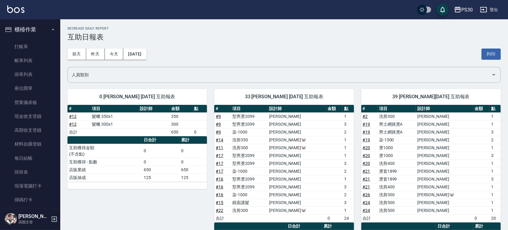
click at [29, 22] on button "櫃檯作業" at bounding box center [29, 30] width 55 height 16
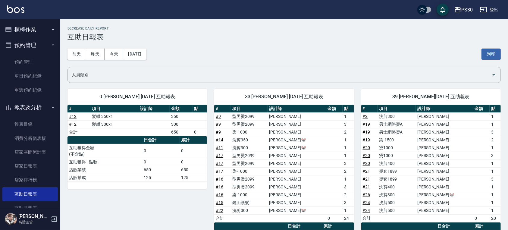
click at [29, 32] on button "櫃檯作業" at bounding box center [29, 30] width 55 height 16
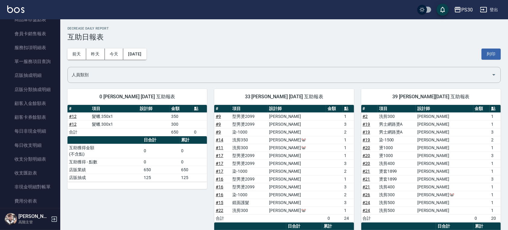
scroll to position [683, 0]
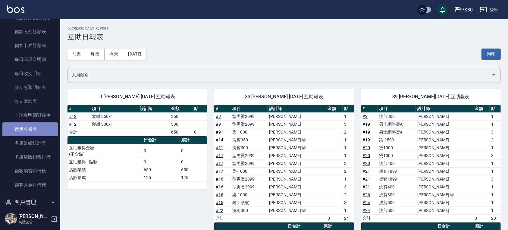
click at [35, 132] on link "費用分析表" at bounding box center [29, 129] width 55 height 14
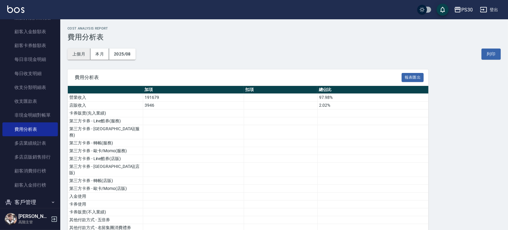
click at [80, 55] on button "上個月" at bounding box center [78, 53] width 23 height 11
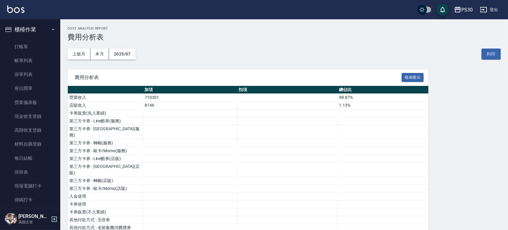
click at [43, 31] on button "櫃檯作業" at bounding box center [29, 30] width 55 height 16
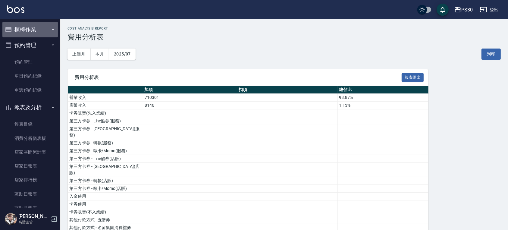
click at [41, 30] on button "櫃檯作業" at bounding box center [29, 30] width 55 height 16
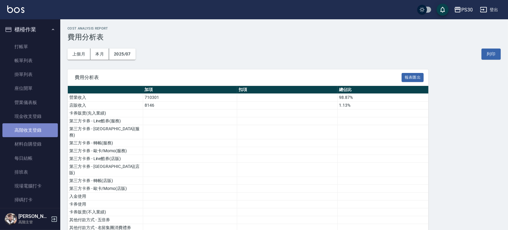
click at [35, 131] on link "高階收支登錄" at bounding box center [29, 130] width 55 height 14
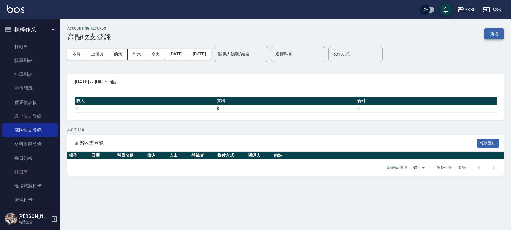
click at [496, 37] on button "新增" at bounding box center [493, 33] width 19 height 11
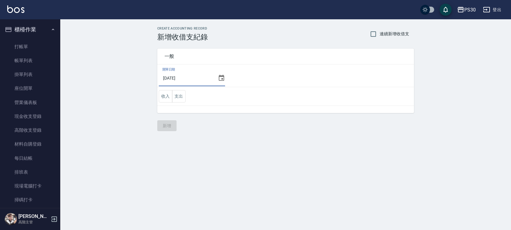
click at [192, 77] on input "[DATE]" at bounding box center [187, 78] width 57 height 16
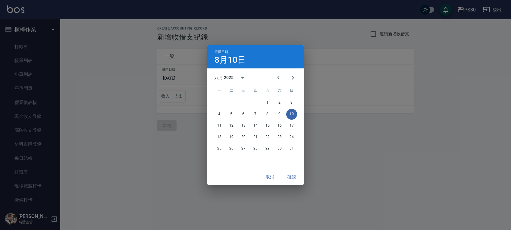
click at [374, 27] on div "選擇日期 8月10日 八月 2025 一 二 三 四 五 六 日 1 2 3 4 5 6 7 8 9 10 11 12 13 14 15 16 17 18 1…" at bounding box center [255, 115] width 511 height 230
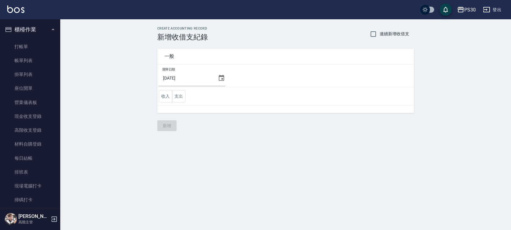
click at [220, 82] on div "[DATE]" at bounding box center [192, 78] width 66 height 16
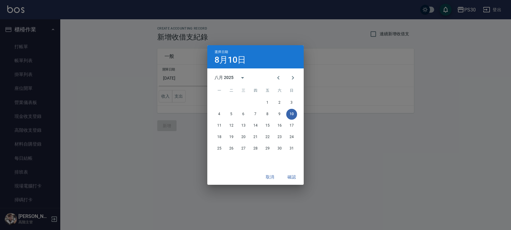
click at [219, 79] on div "八月 2025" at bounding box center [223, 77] width 19 height 6
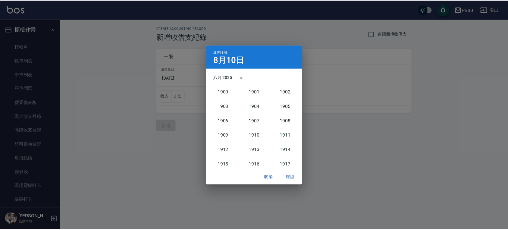
scroll to position [558, 0]
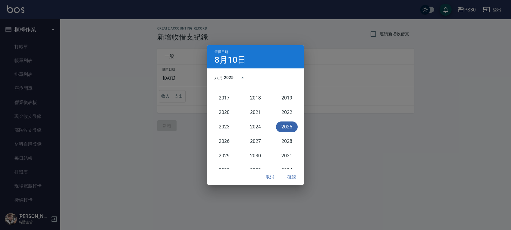
click at [285, 126] on button "2025" at bounding box center [287, 126] width 22 height 11
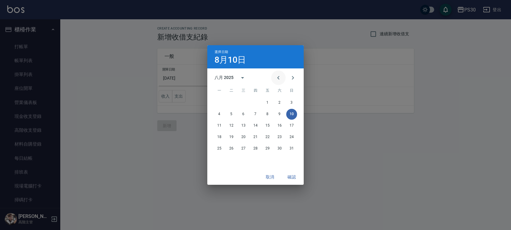
click at [283, 78] on button "Previous month" at bounding box center [278, 77] width 14 height 14
click at [256, 150] on button "31" at bounding box center [255, 148] width 11 height 11
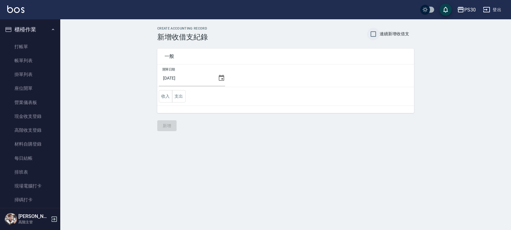
click at [372, 34] on input "連續新增收借支" at bounding box center [373, 34] width 13 height 13
checkbox input "true"
click at [182, 95] on button "支出" at bounding box center [179, 96] width 14 height 12
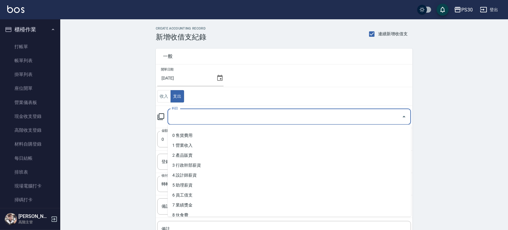
click at [183, 119] on input "科目" at bounding box center [284, 116] width 229 height 11
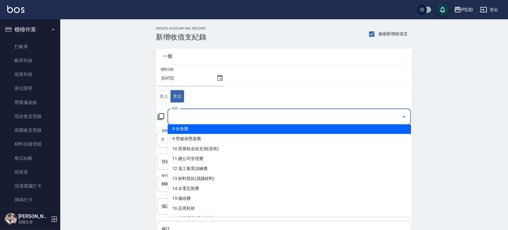
scroll to position [281, 0]
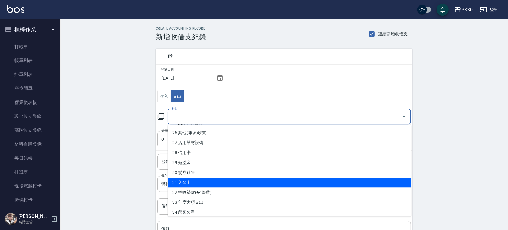
click at [194, 179] on li "31 入金卡" at bounding box center [288, 182] width 243 height 10
type input "31 入金卡"
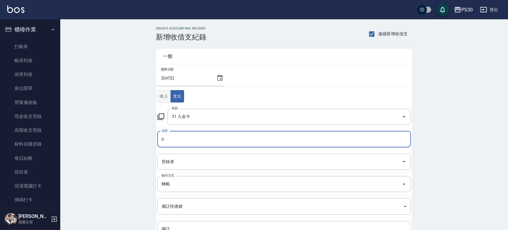
click at [169, 99] on button "收入" at bounding box center [164, 96] width 14 height 12
click at [171, 138] on input "0" at bounding box center [284, 139] width 254 height 16
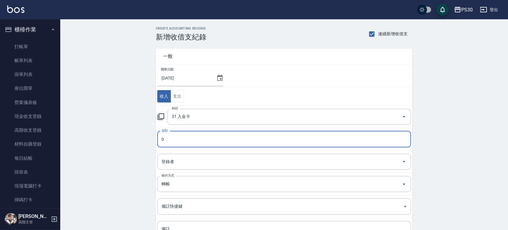
click at [171, 138] on input "0" at bounding box center [284, 139] width 254 height 16
type input "38857"
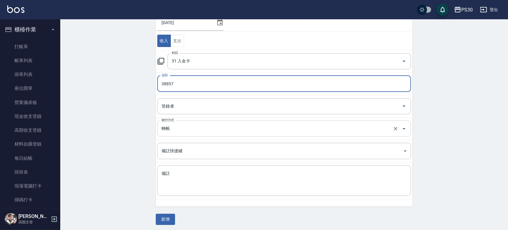
scroll to position [57, 0]
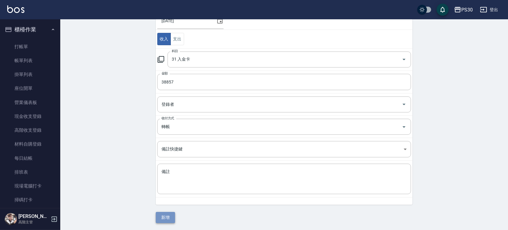
click at [171, 216] on button "新增" at bounding box center [165, 217] width 19 height 11
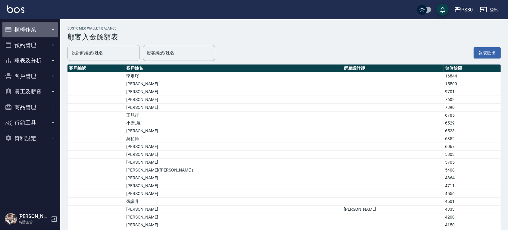
click at [36, 29] on button "櫃檯作業" at bounding box center [29, 30] width 55 height 16
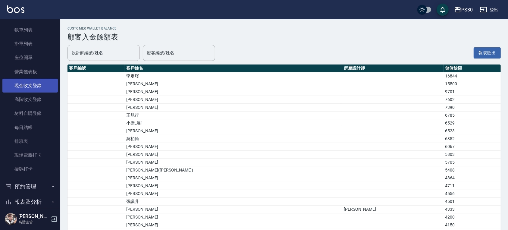
scroll to position [117, 0]
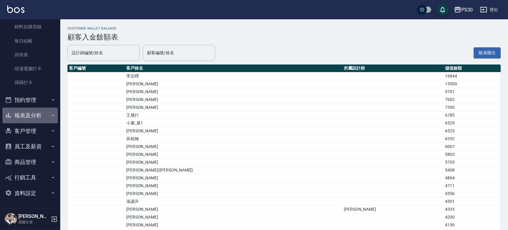
click at [39, 110] on button "報表及分析" at bounding box center [29, 116] width 55 height 16
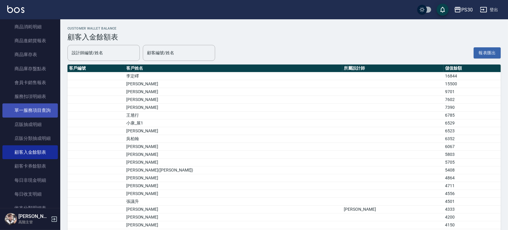
scroll to position [519, 0]
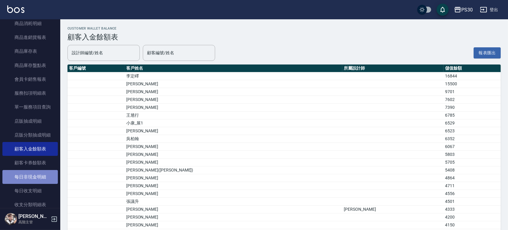
click at [38, 174] on link "每日非現金明細" at bounding box center [29, 177] width 55 height 14
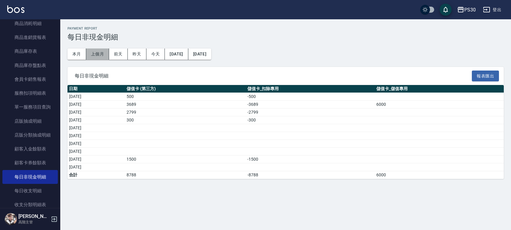
click at [102, 52] on button "上個月" at bounding box center [97, 53] width 23 height 11
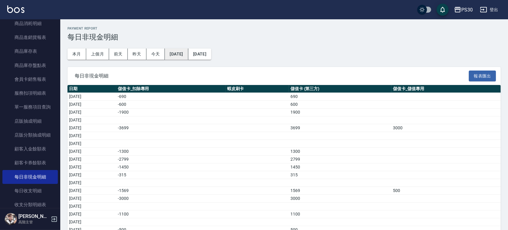
click at [188, 52] on button "2025/07/01" at bounding box center [176, 53] width 23 height 11
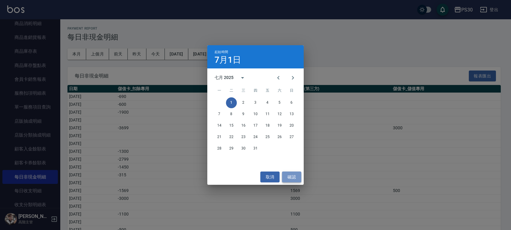
click at [285, 177] on button "確認" at bounding box center [291, 176] width 19 height 11
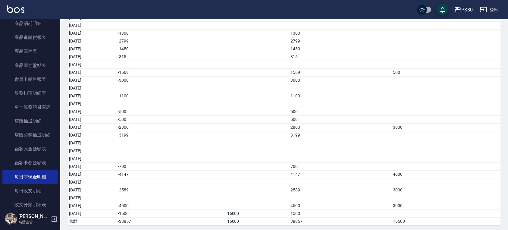
scroll to position [120, 0]
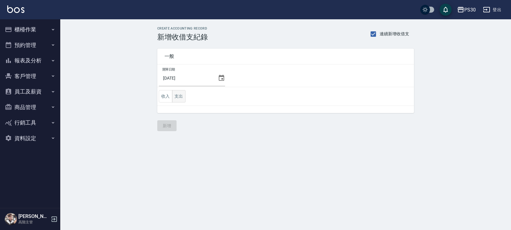
click at [177, 95] on button "支出" at bounding box center [179, 96] width 14 height 12
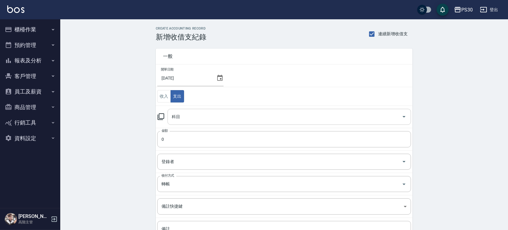
click at [188, 117] on input "科目" at bounding box center [284, 116] width 229 height 11
drag, startPoint x: 165, startPoint y: 98, endPoint x: 170, endPoint y: 104, distance: 8.3
click at [165, 99] on button "收入" at bounding box center [164, 96] width 14 height 12
click at [179, 92] on button "支出" at bounding box center [177, 96] width 14 height 12
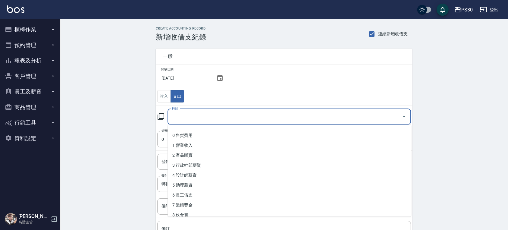
click at [185, 115] on input "科目" at bounding box center [284, 116] width 229 height 11
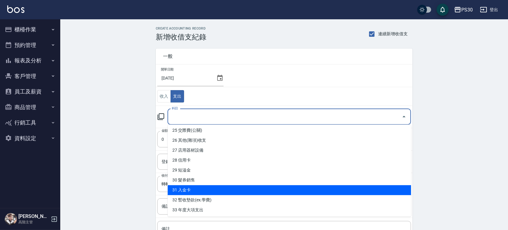
scroll to position [281, 0]
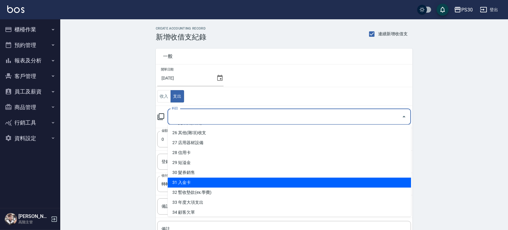
click at [196, 178] on li "31 入金卡" at bounding box center [288, 182] width 243 height 10
type input "31 入金卡"
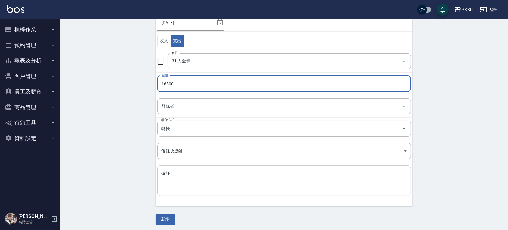
scroll to position [57, 0]
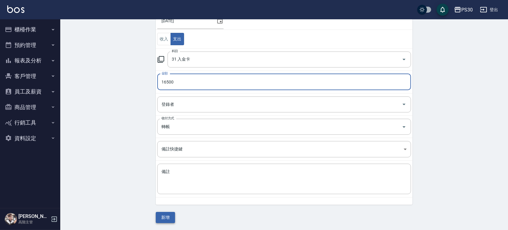
type input "16500"
click at [161, 217] on button "新增" at bounding box center [165, 217] width 19 height 11
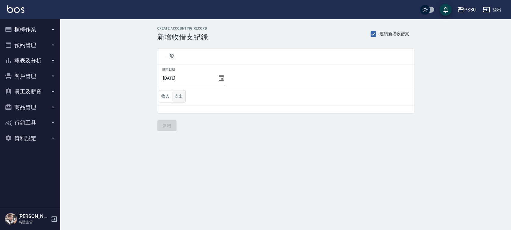
click at [179, 92] on button "支出" at bounding box center [179, 96] width 14 height 12
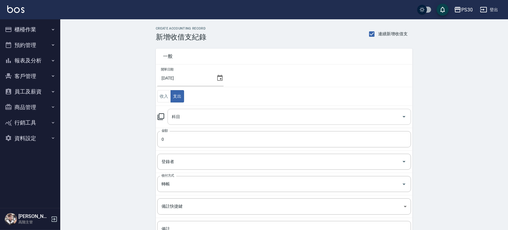
click at [183, 118] on input "科目" at bounding box center [284, 116] width 229 height 11
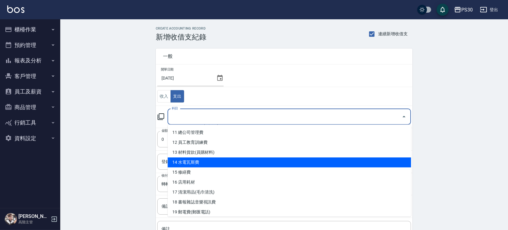
scroll to position [120, 0]
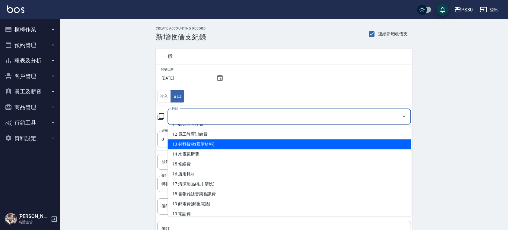
click at [229, 144] on li "13 材料貨款(員購材料)" at bounding box center [288, 144] width 243 height 10
type input "13 材料貨款(員購材料)"
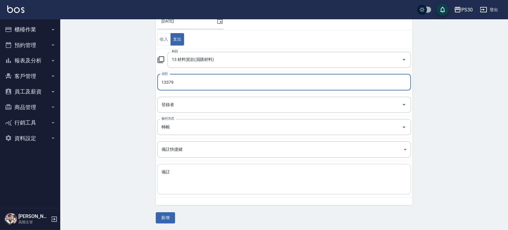
scroll to position [57, 0]
type input "13379"
click at [183, 182] on textarea "備註" at bounding box center [283, 179] width 245 height 20
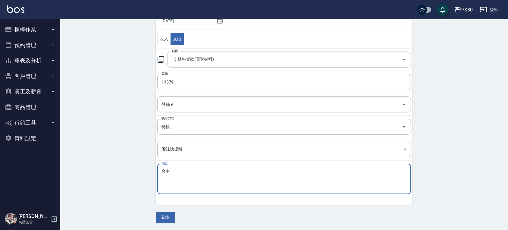
type textarea "台中"
click at [170, 223] on div "CREATE ACCOUNTING RECORD 新增收借支紀錄 連續新增收借支 一般 開單日期 2025/07/31 收入 支出 科目 13 材料貨款(員購…" at bounding box center [284, 96] width 448 height 268
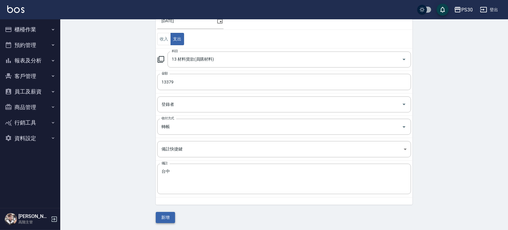
click at [172, 214] on button "新增" at bounding box center [165, 217] width 19 height 11
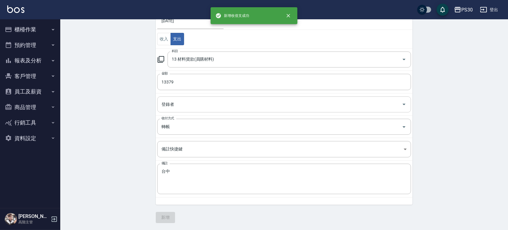
scroll to position [0, 0]
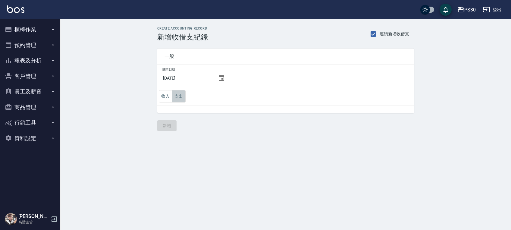
click at [181, 99] on button "支出" at bounding box center [179, 96] width 14 height 12
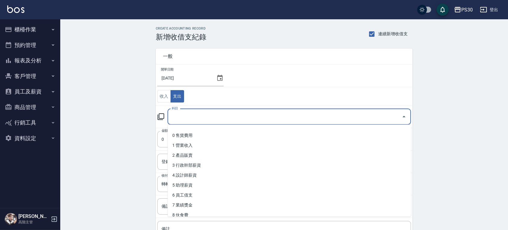
click at [183, 117] on input "科目" at bounding box center [284, 116] width 229 height 11
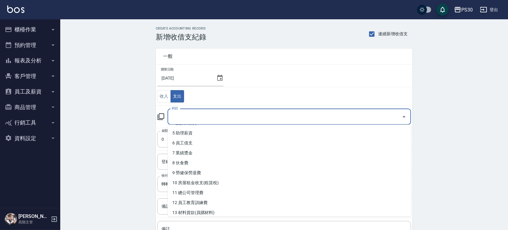
scroll to position [40, 0]
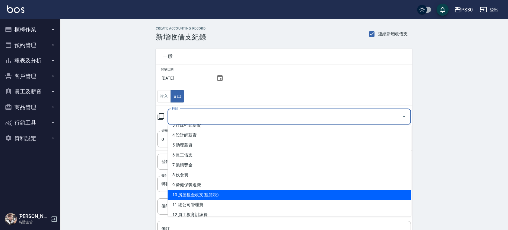
click at [203, 196] on li "10 房屋租金收支(租賃稅)" at bounding box center [288, 195] width 243 height 10
type input "10 房屋租金收支(租賃稅)"
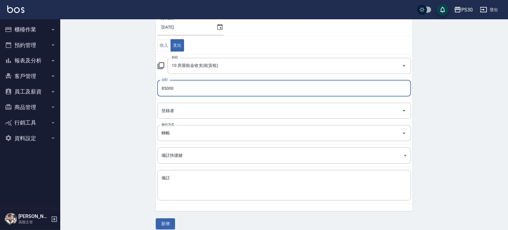
scroll to position [57, 0]
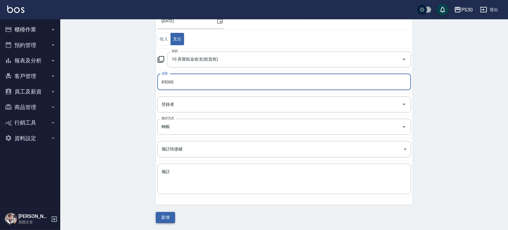
type input "85000"
click at [170, 220] on button "新增" at bounding box center [165, 217] width 19 height 11
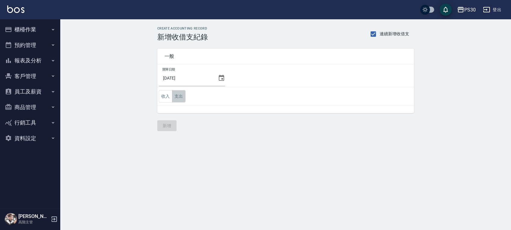
click at [176, 92] on button "支出" at bounding box center [179, 96] width 14 height 12
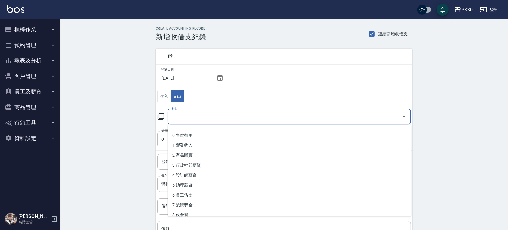
click at [189, 114] on input "科目" at bounding box center [284, 116] width 229 height 11
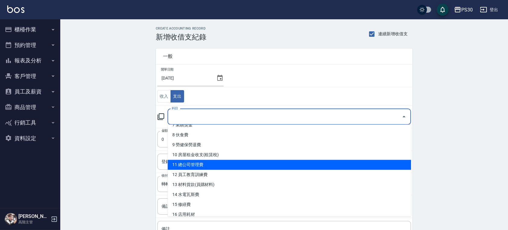
click at [196, 164] on li "11 總公司管理費" at bounding box center [288, 165] width 243 height 10
type input "11 總公司管理費"
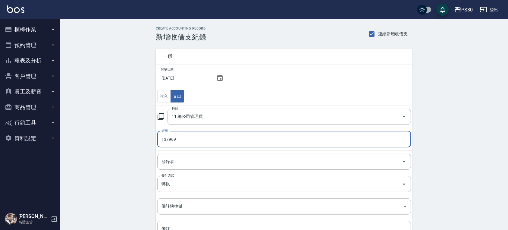
scroll to position [40, 0]
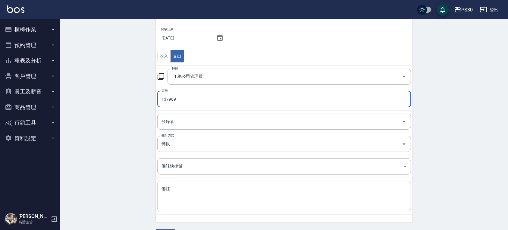
type input "137969"
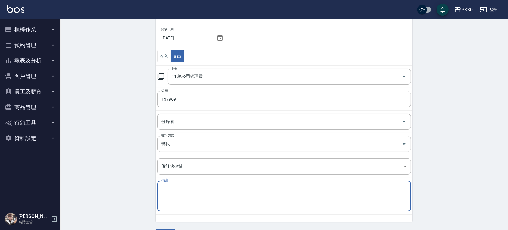
click at [178, 196] on textarea "備註" at bounding box center [283, 196] width 245 height 20
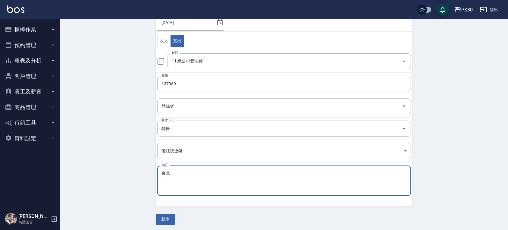
scroll to position [57, 0]
type textarea "台北"
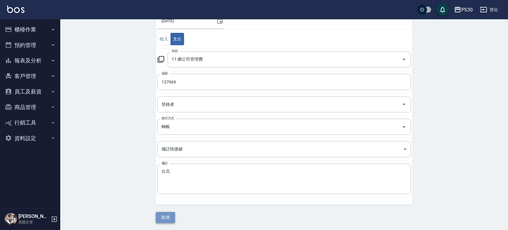
click at [162, 217] on button "新增" at bounding box center [165, 217] width 19 height 11
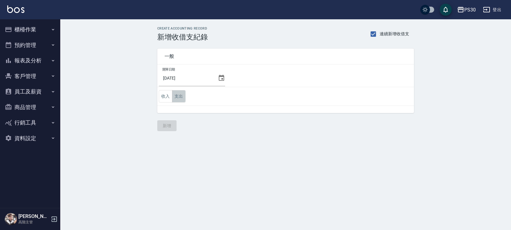
click at [175, 95] on button "支出" at bounding box center [179, 96] width 14 height 12
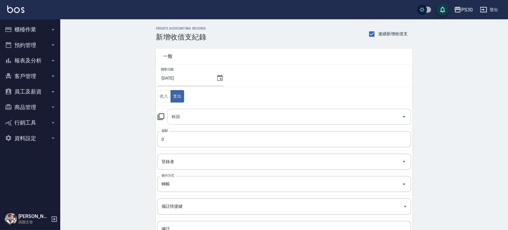
click at [187, 119] on input "科目" at bounding box center [284, 116] width 229 height 11
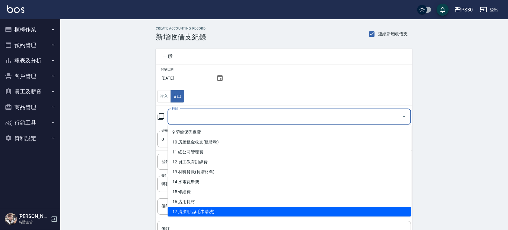
scroll to position [80, 0]
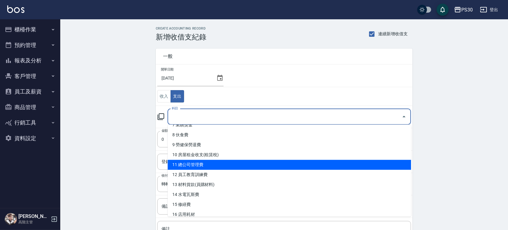
click at [197, 165] on li "11 總公司管理費" at bounding box center [288, 165] width 243 height 10
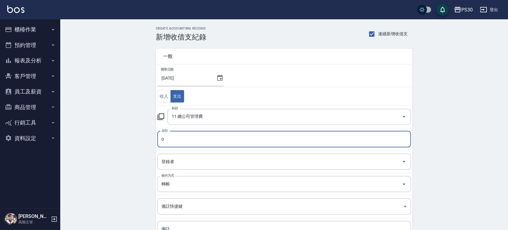
type input "11 總公司管理費"
type input "43935"
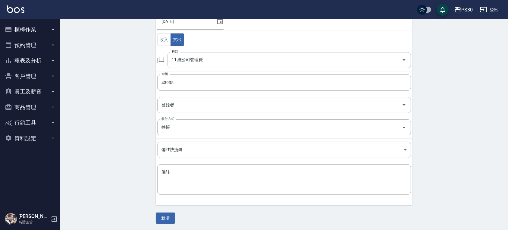
scroll to position [57, 0]
click at [179, 173] on textarea "備註" at bounding box center [283, 179] width 245 height 20
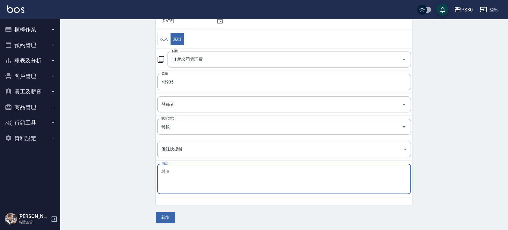
type textarea "談"
type textarea "事業部"
click at [170, 214] on button "新增" at bounding box center [165, 217] width 19 height 11
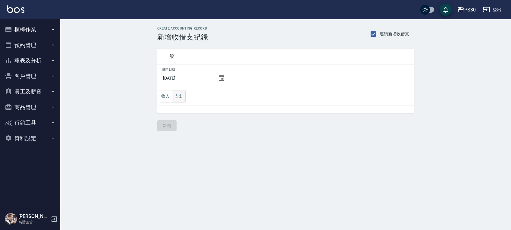
click at [178, 94] on button "支出" at bounding box center [179, 96] width 14 height 12
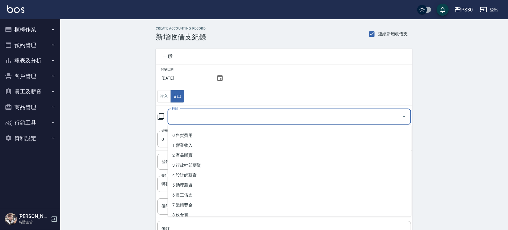
click at [183, 114] on input "科目" at bounding box center [284, 116] width 229 height 11
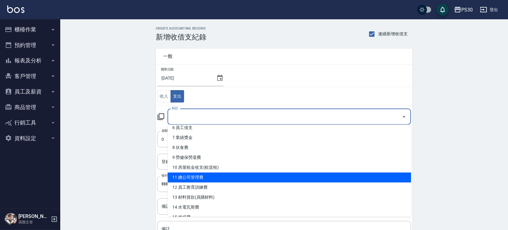
scroll to position [80, 0]
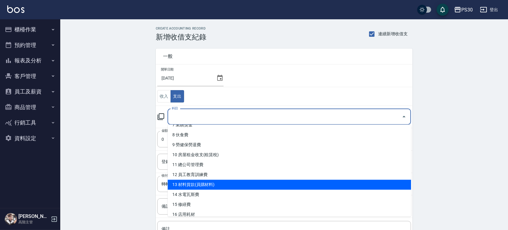
click at [199, 187] on li "13 材料貨款(員購材料)" at bounding box center [288, 185] width 243 height 10
type input "13 材料貨款(員購材料)"
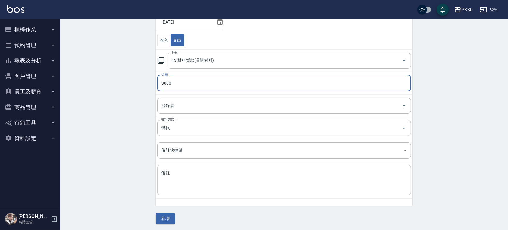
scroll to position [57, 0]
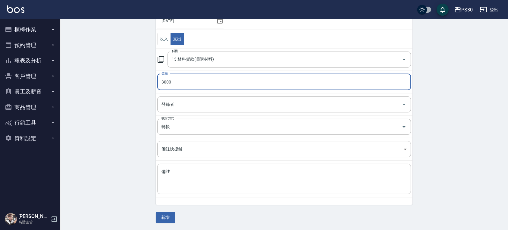
type input "3000"
click at [183, 182] on textarea "備註" at bounding box center [283, 179] width 245 height 20
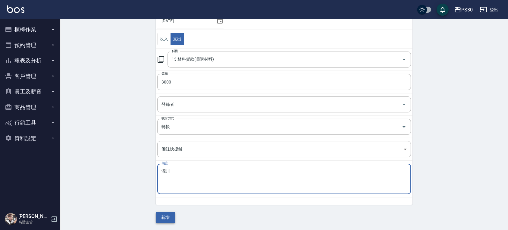
type textarea "瀧川"
click at [166, 216] on button "新增" at bounding box center [165, 217] width 19 height 11
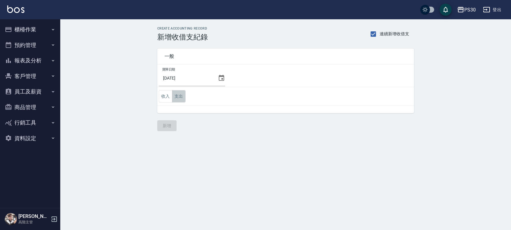
click at [182, 98] on button "支出" at bounding box center [179, 96] width 14 height 12
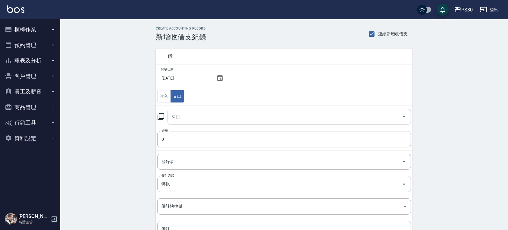
click at [219, 115] on input "科目" at bounding box center [284, 116] width 229 height 11
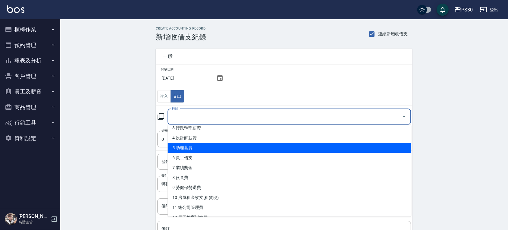
scroll to position [161, 0]
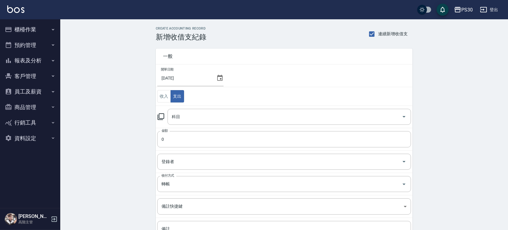
click at [199, 93] on td "收入 支出" at bounding box center [284, 96] width 257 height 19
click at [167, 98] on button "收入" at bounding box center [164, 96] width 14 height 12
click at [176, 101] on button "支出" at bounding box center [177, 96] width 14 height 12
click at [198, 120] on input "科目" at bounding box center [284, 116] width 229 height 11
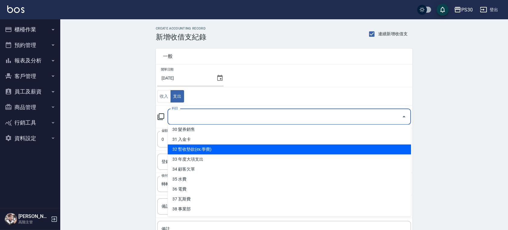
scroll to position [57, 0]
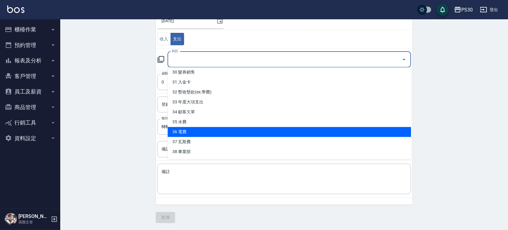
click at [190, 130] on li "36 電費" at bounding box center [288, 132] width 243 height 10
type input "36 電費"
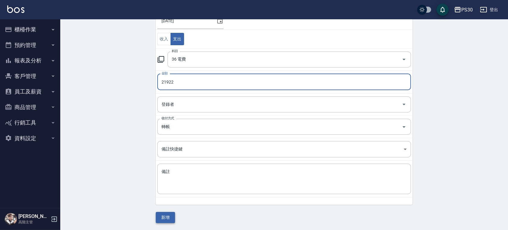
type input "21922"
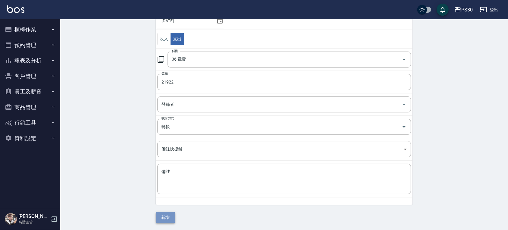
click at [165, 218] on button "新增" at bounding box center [165, 217] width 19 height 11
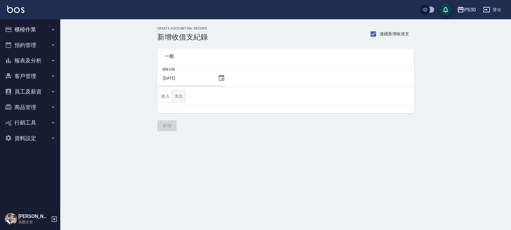
click at [179, 98] on button "支出" at bounding box center [179, 96] width 14 height 12
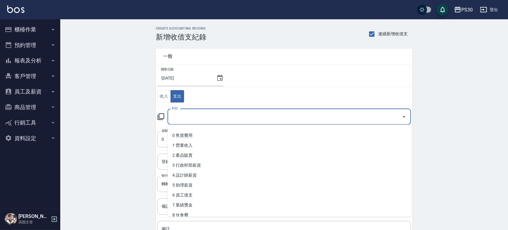
click at [194, 116] on input "科目" at bounding box center [284, 116] width 229 height 11
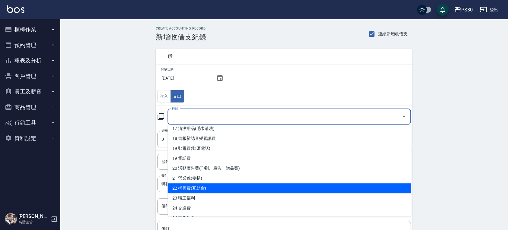
scroll to position [164, 0]
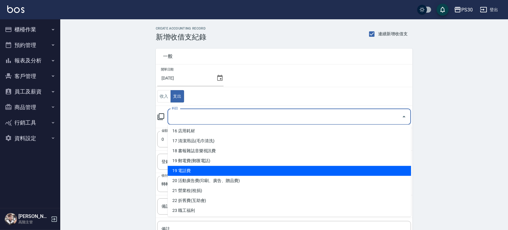
click at [195, 172] on li "19 電話費" at bounding box center [288, 171] width 243 height 10
type input "19 電話費"
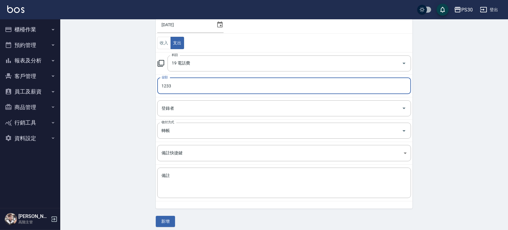
scroll to position [57, 0]
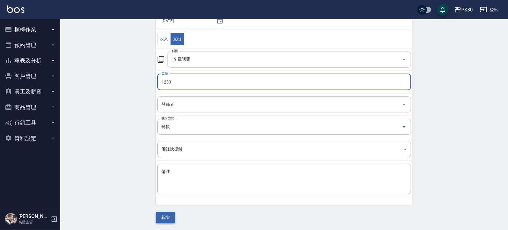
type input "1233"
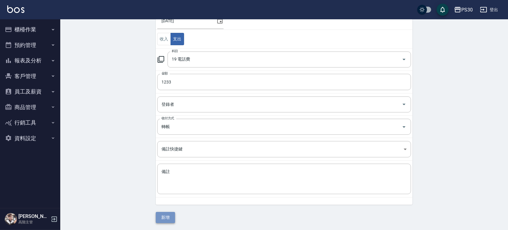
click at [167, 216] on button "新增" at bounding box center [165, 217] width 19 height 11
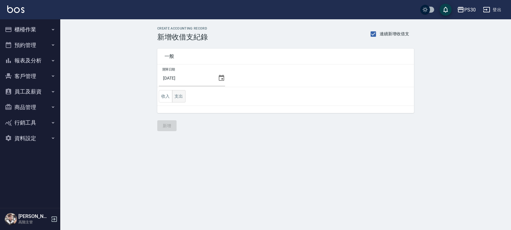
click at [178, 98] on button "支出" at bounding box center [179, 96] width 14 height 12
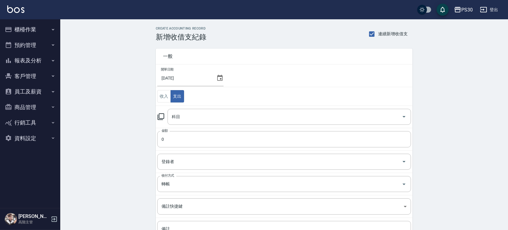
click at [38, 58] on button "報表及分析" at bounding box center [29, 61] width 55 height 16
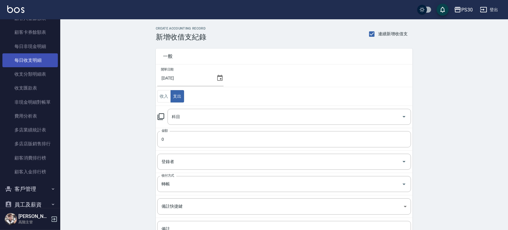
scroll to position [535, 0]
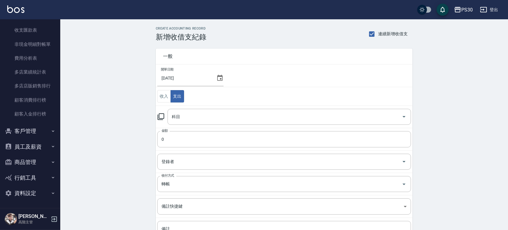
click at [35, 143] on button "員工及薪資" at bounding box center [29, 147] width 55 height 16
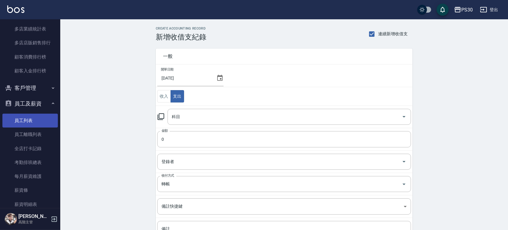
scroll to position [651, 0]
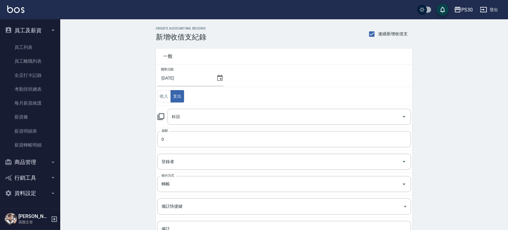
click at [39, 28] on button "員工及薪資" at bounding box center [29, 31] width 55 height 16
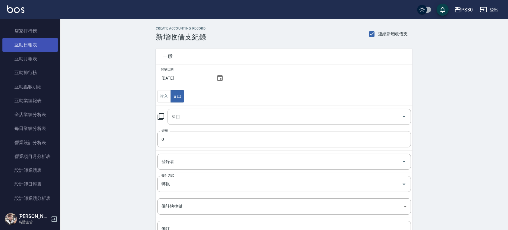
scroll to position [0, 0]
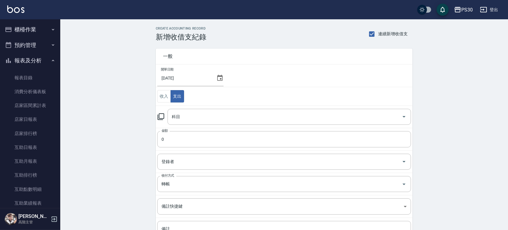
click at [33, 57] on button "報表及分析" at bounding box center [29, 61] width 55 height 16
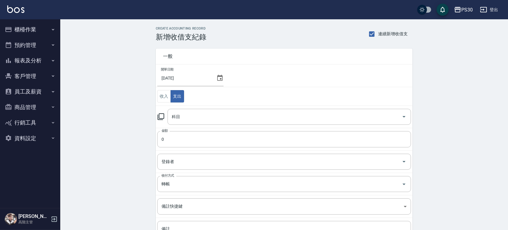
click at [30, 64] on button "報表及分析" at bounding box center [29, 61] width 55 height 16
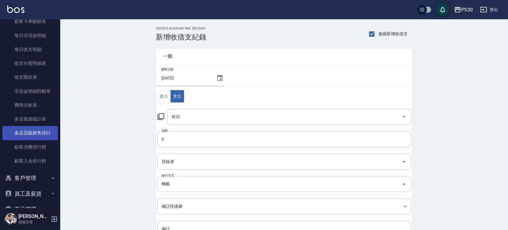
scroll to position [455, 0]
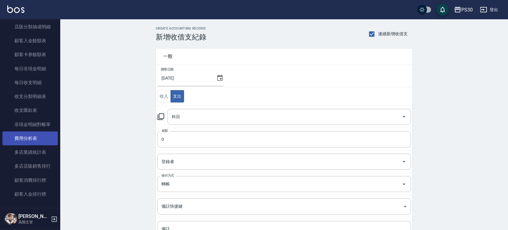
click at [31, 133] on link "費用分析表" at bounding box center [29, 138] width 55 height 14
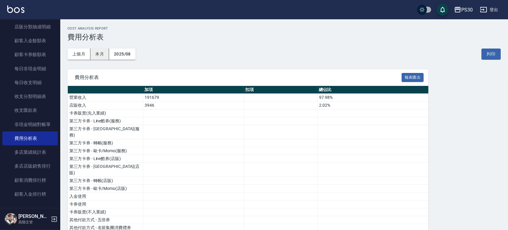
click at [104, 51] on button "本月" at bounding box center [99, 53] width 19 height 11
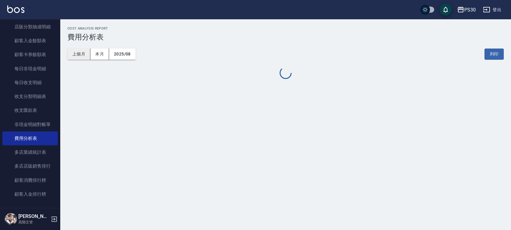
click at [78, 56] on button "上個月" at bounding box center [78, 53] width 23 height 11
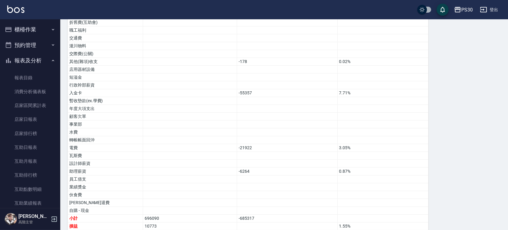
click at [33, 31] on button "櫃檯作業" at bounding box center [29, 30] width 55 height 16
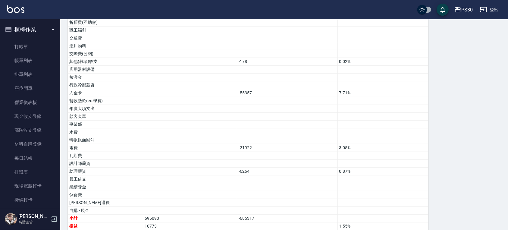
click at [34, 27] on button "櫃檯作業" at bounding box center [29, 30] width 55 height 16
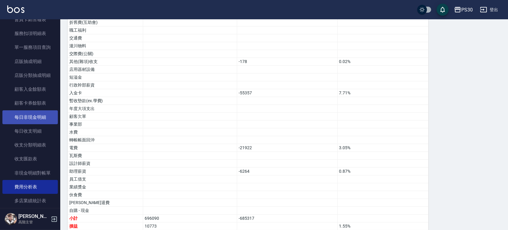
scroll to position [522, 0]
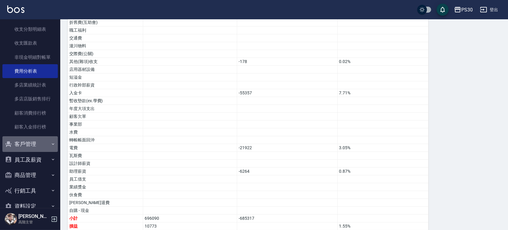
click at [37, 145] on button "客戶管理" at bounding box center [29, 144] width 55 height 16
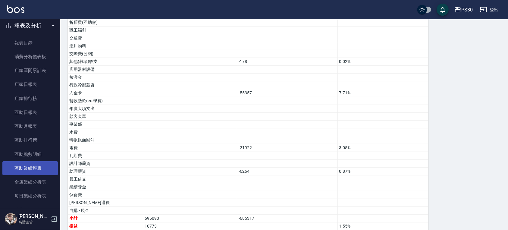
scroll to position [0, 0]
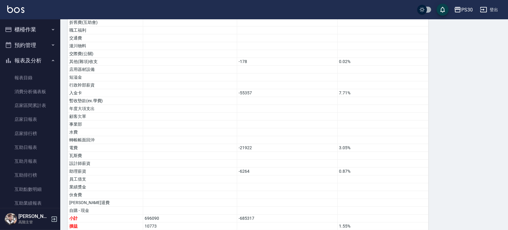
click at [31, 30] on button "櫃檯作業" at bounding box center [29, 30] width 55 height 16
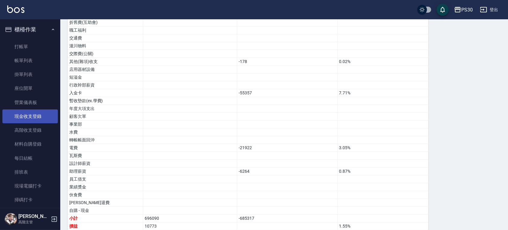
click at [39, 120] on link "現金收支登錄" at bounding box center [29, 116] width 55 height 14
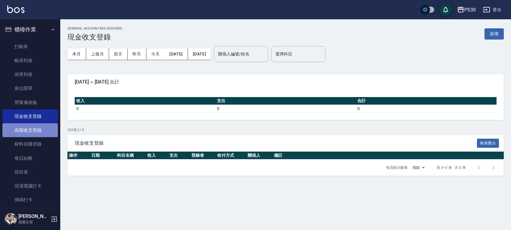
click at [38, 130] on link "高階收支登錄" at bounding box center [29, 130] width 55 height 14
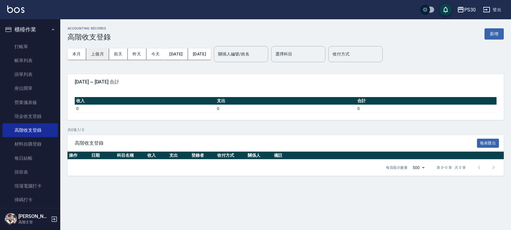
click at [89, 54] on button "上個月" at bounding box center [97, 53] width 23 height 11
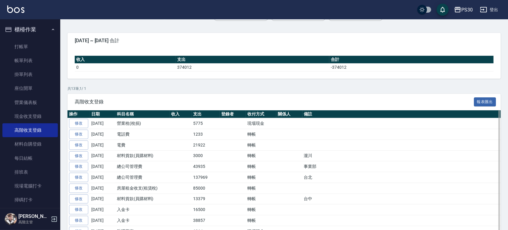
scroll to position [80, 0]
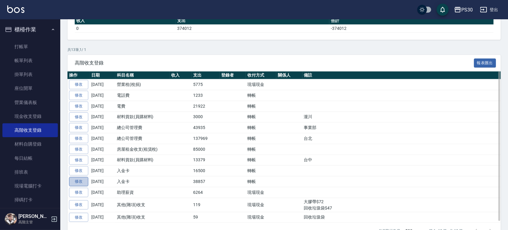
click at [83, 179] on link "修改" at bounding box center [78, 181] width 19 height 9
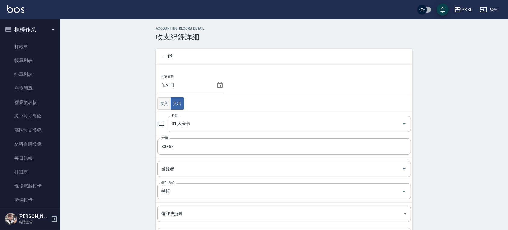
click at [168, 106] on button "收入" at bounding box center [164, 103] width 14 height 12
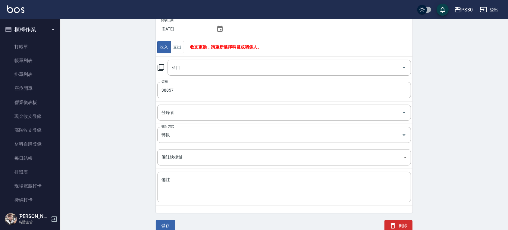
scroll to position [64, 0]
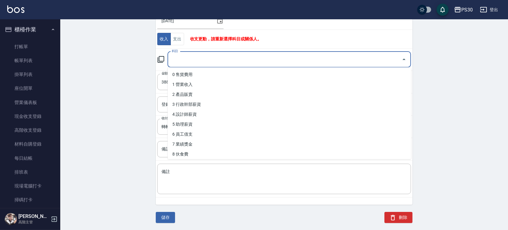
click at [218, 63] on input "科目" at bounding box center [284, 59] width 229 height 11
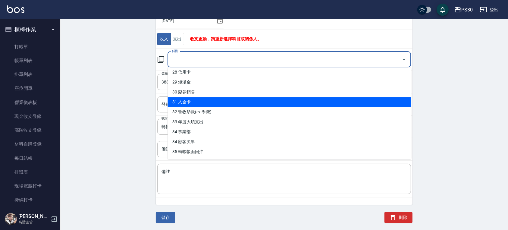
click at [193, 102] on li "31 入金卡" at bounding box center [288, 102] width 243 height 10
type input "31 入金卡"
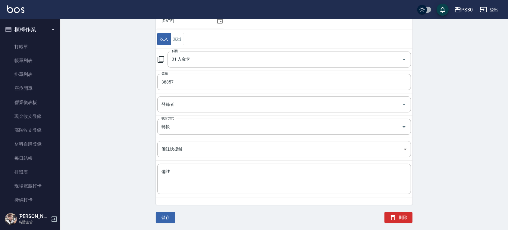
click at [135, 131] on div "ACCOUNTING RECORD DETAIL 收支紀錄詳細 一般 開單日期 [DATE] 收入 支出 科目 31 入金卡 科目 金額 38857 金額 登…" at bounding box center [284, 96] width 448 height 268
click at [168, 215] on button "儲存" at bounding box center [165, 217] width 19 height 11
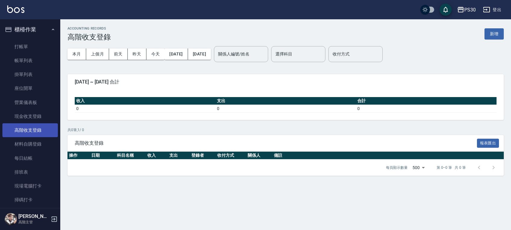
click at [42, 131] on link "高階收支登錄" at bounding box center [29, 130] width 55 height 14
drag, startPoint x: 79, startPoint y: 58, endPoint x: 97, endPoint y: 55, distance: 17.9
click at [97, 55] on div "本月 上個月 [DATE] [DATE] [DATE]" at bounding box center [115, 53] width 97 height 11
click at [97, 55] on button "上個月" at bounding box center [97, 53] width 23 height 11
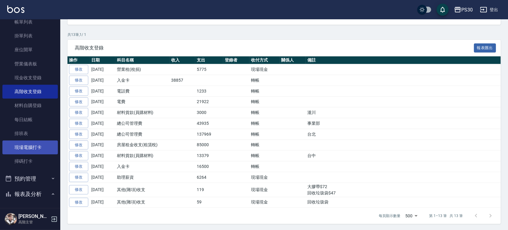
scroll to position [80, 0]
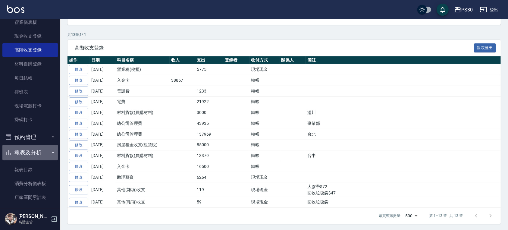
click at [38, 149] on button "報表及分析" at bounding box center [29, 153] width 55 height 16
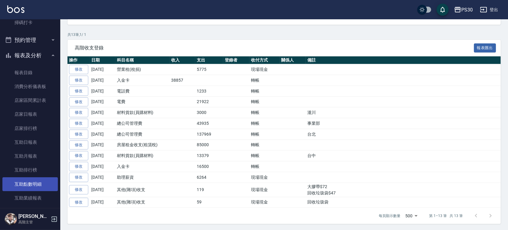
scroll to position [105, 0]
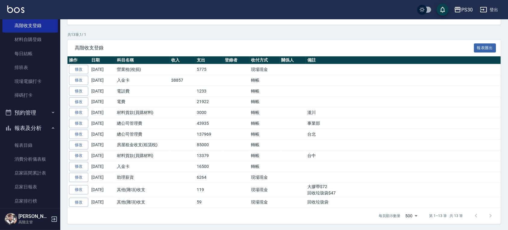
click at [29, 125] on button "報表及分析" at bounding box center [29, 128] width 55 height 16
click at [37, 159] on button "員工及薪資" at bounding box center [29, 159] width 55 height 16
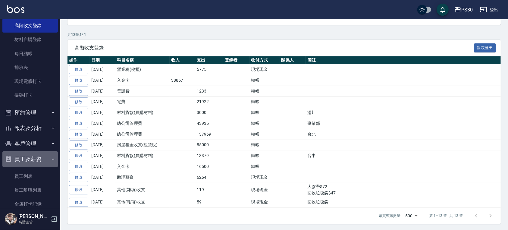
click at [37, 159] on button "員工及薪資" at bounding box center [29, 159] width 55 height 16
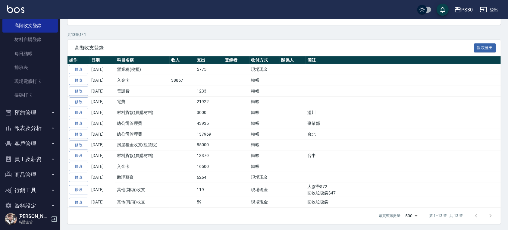
click at [40, 124] on button "報表及分析" at bounding box center [29, 128] width 55 height 16
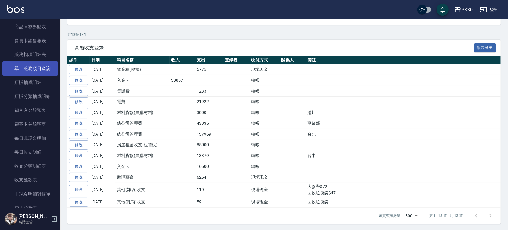
scroll to position [707, 0]
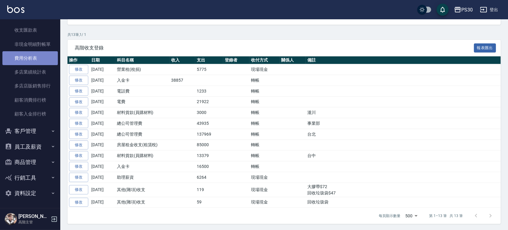
click at [32, 59] on link "費用分析表" at bounding box center [29, 58] width 55 height 14
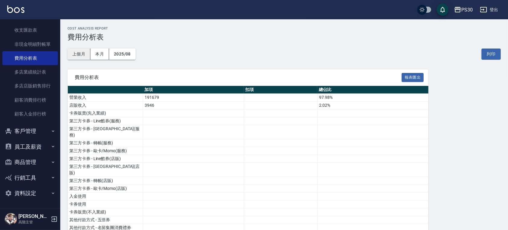
click at [83, 54] on button "上個月" at bounding box center [78, 53] width 23 height 11
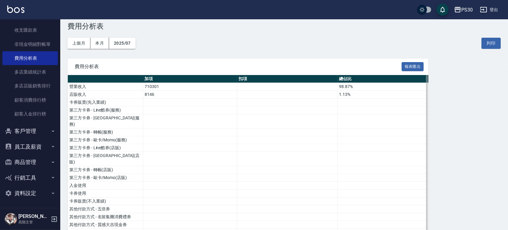
scroll to position [10, 0]
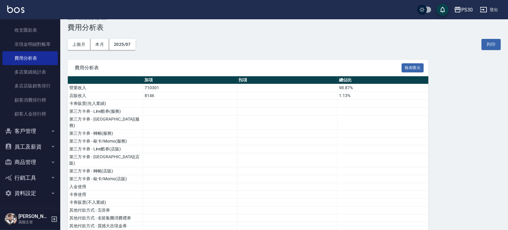
click at [290, 45] on div "上個月 本月 2025/07 列印" at bounding box center [283, 45] width 433 height 26
